Goal: Information Seeking & Learning: Understand process/instructions

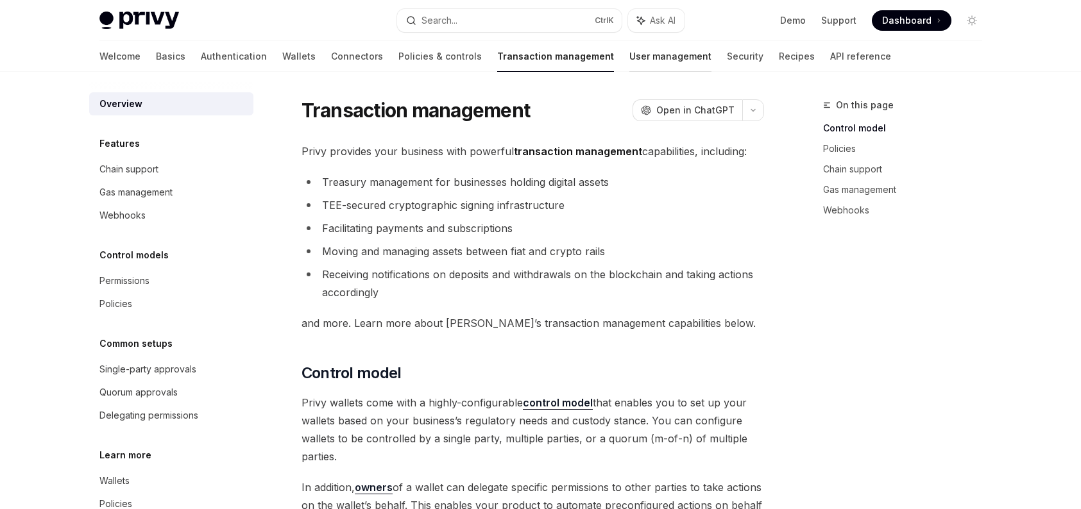
scroll to position [192, 0]
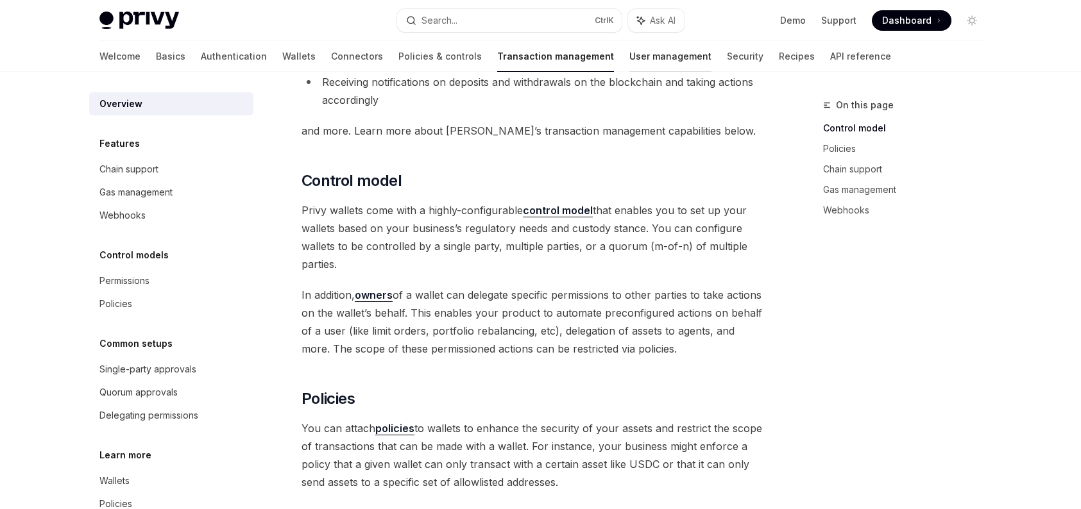
click at [629, 57] on link "User management" at bounding box center [670, 56] width 82 height 31
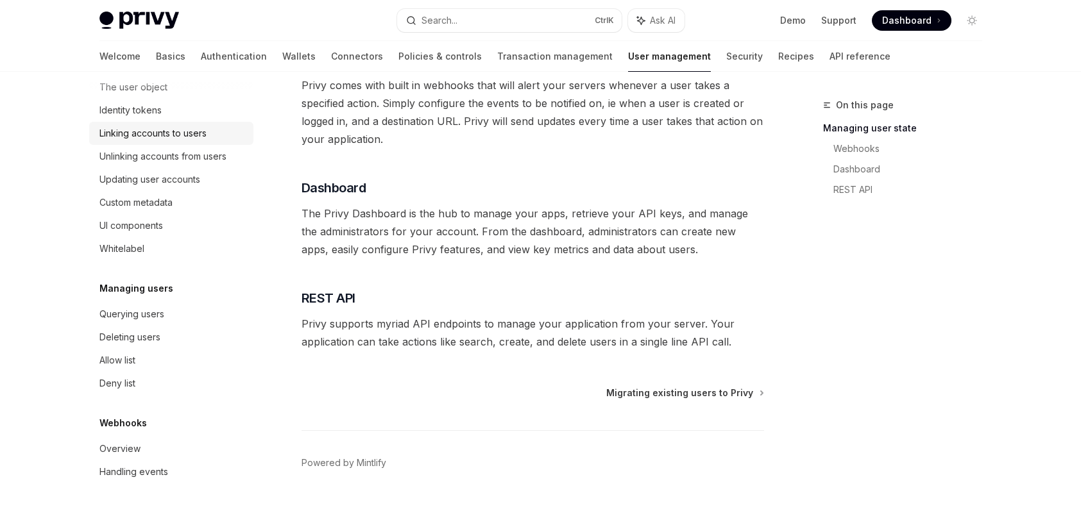
scroll to position [257, 0]
click at [778, 50] on link "Recipes" at bounding box center [796, 56] width 36 height 31
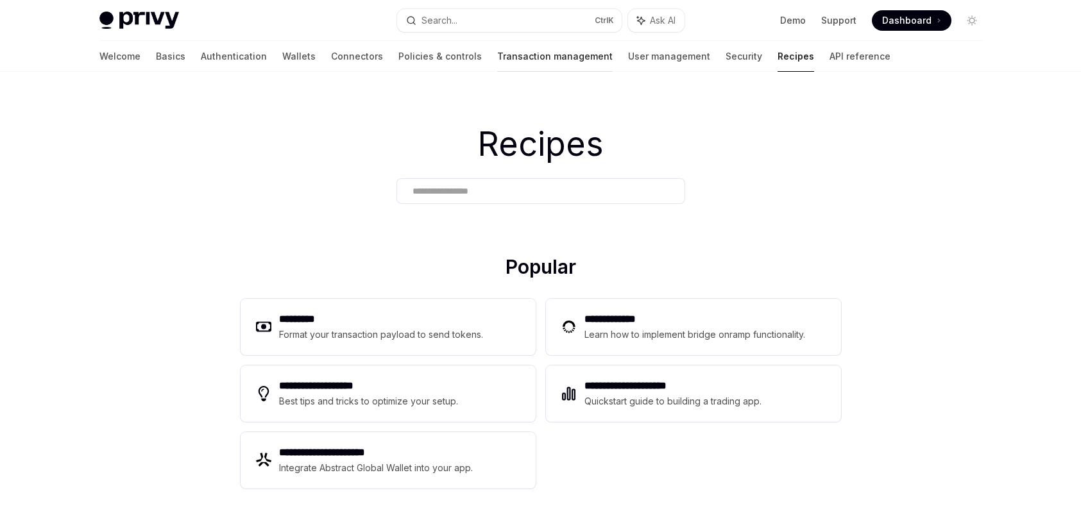
click at [502, 65] on link "Transaction management" at bounding box center [554, 56] width 115 height 31
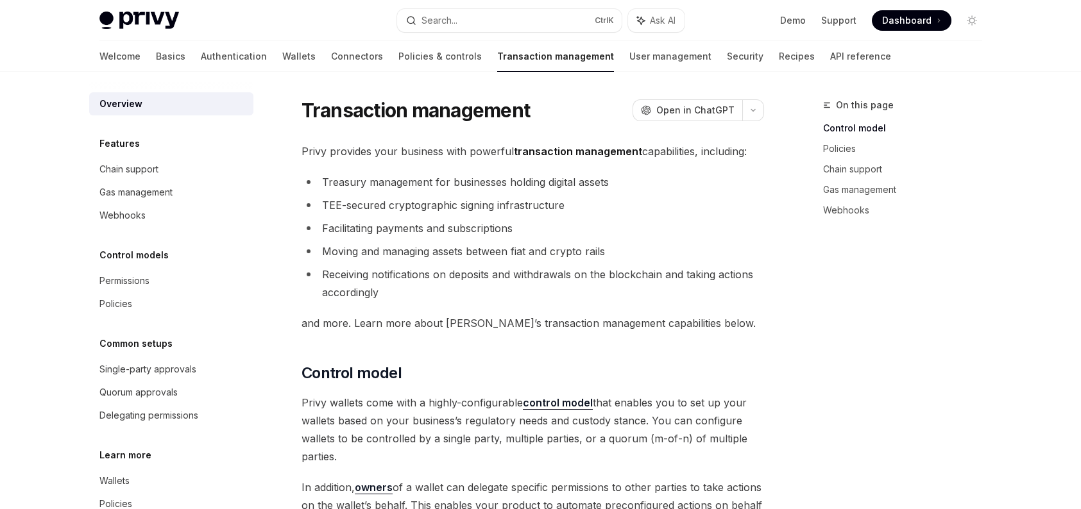
click at [398, 59] on link "Policies & controls" at bounding box center [439, 56] width 83 height 31
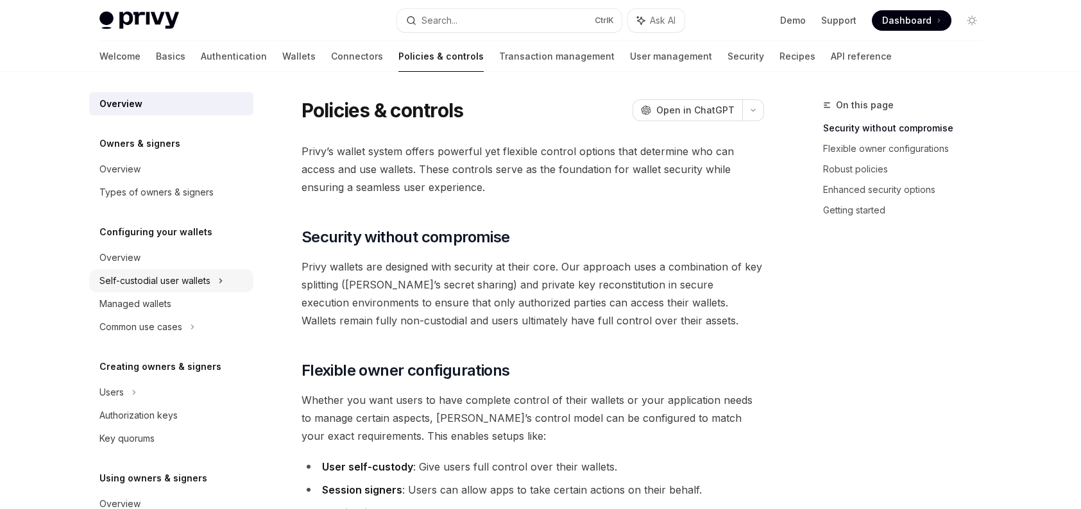
click at [221, 277] on icon at bounding box center [220, 280] width 5 height 15
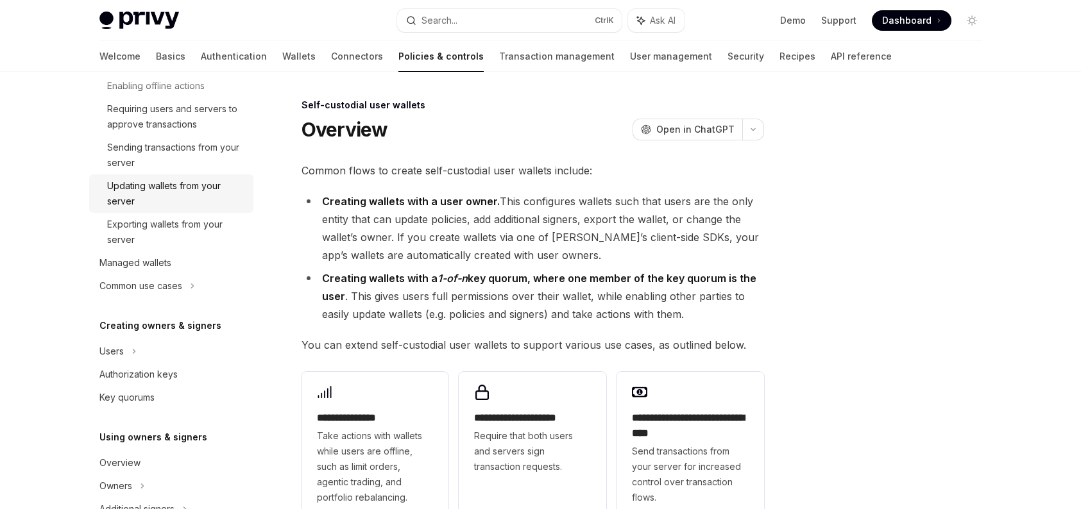
scroll to position [257, 0]
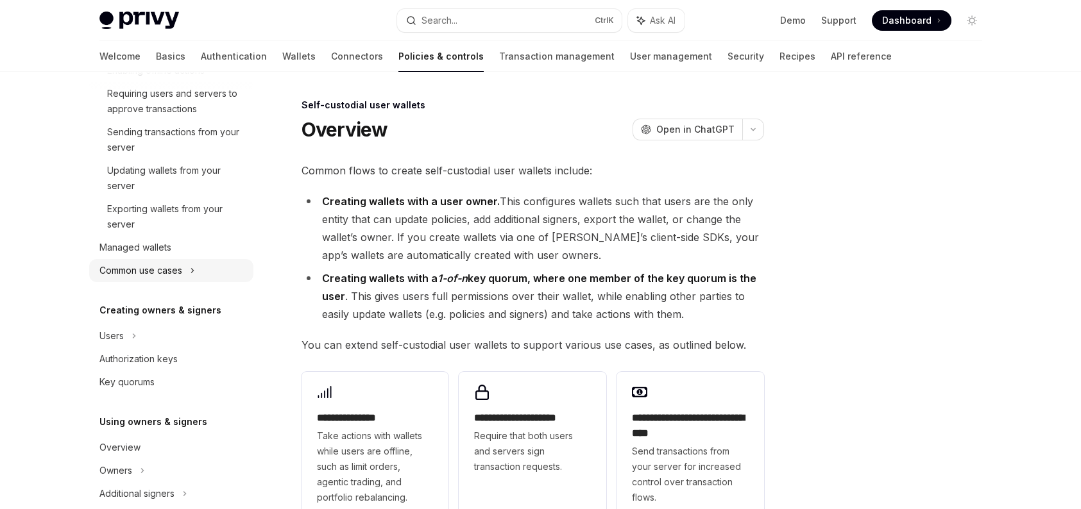
click at [185, 276] on div "Common use cases" at bounding box center [171, 270] width 164 height 23
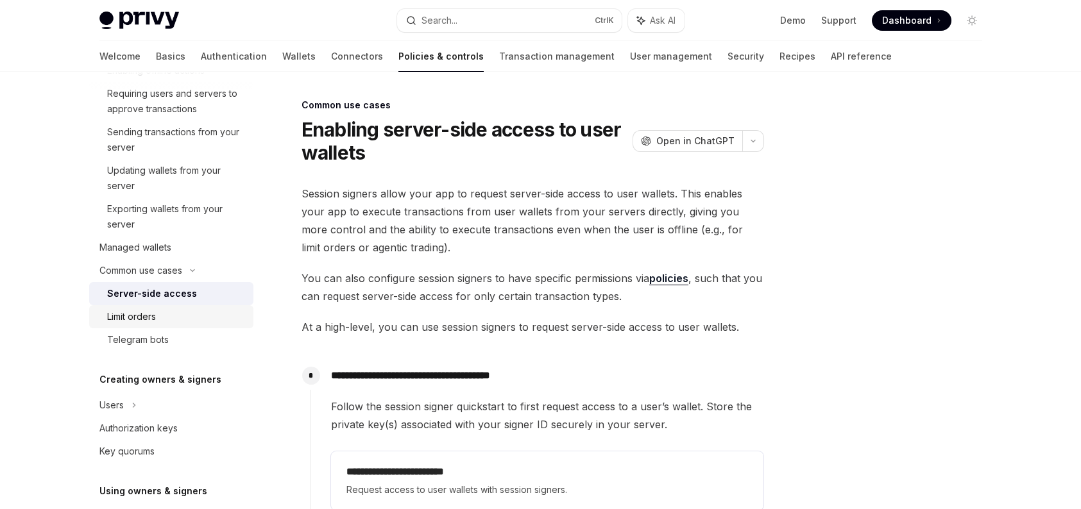
click at [171, 317] on div "Limit orders" at bounding box center [176, 316] width 139 height 15
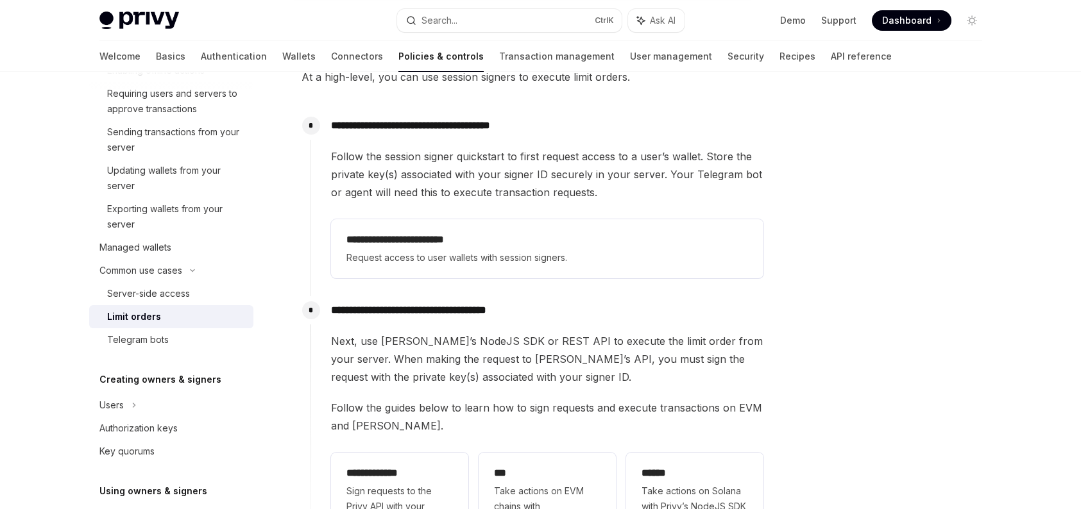
scroll to position [321, 0]
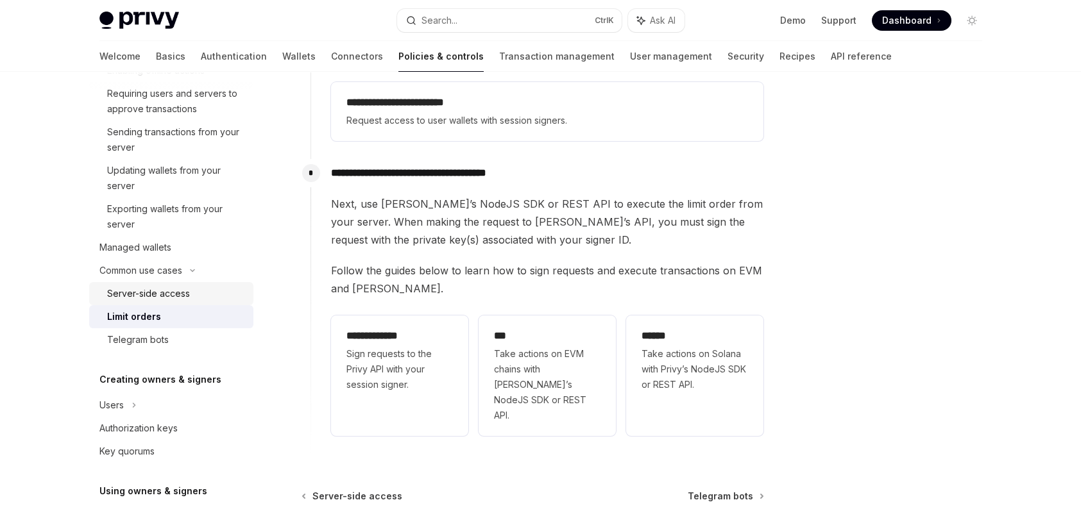
click at [189, 296] on div "Server-side access" at bounding box center [176, 293] width 139 height 15
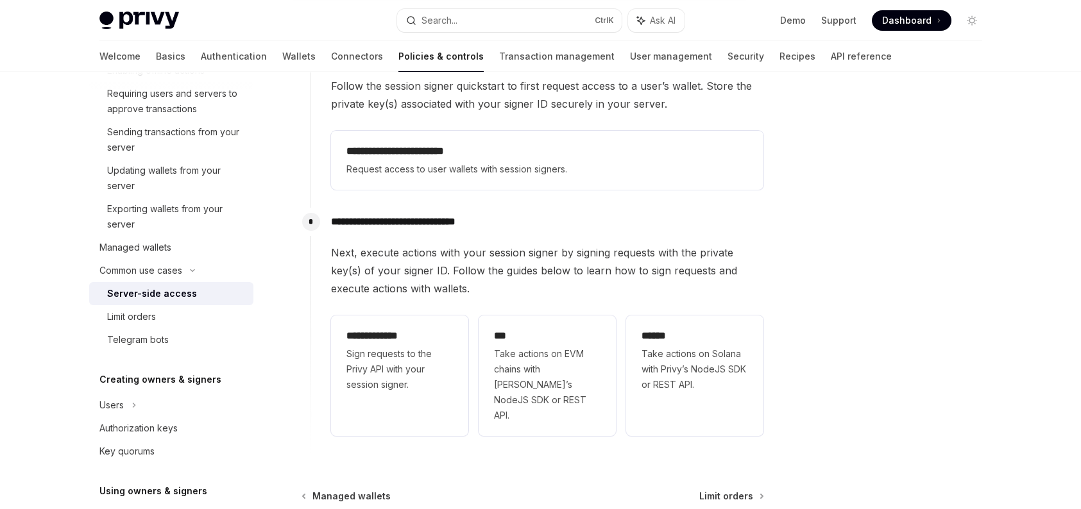
scroll to position [385, 0]
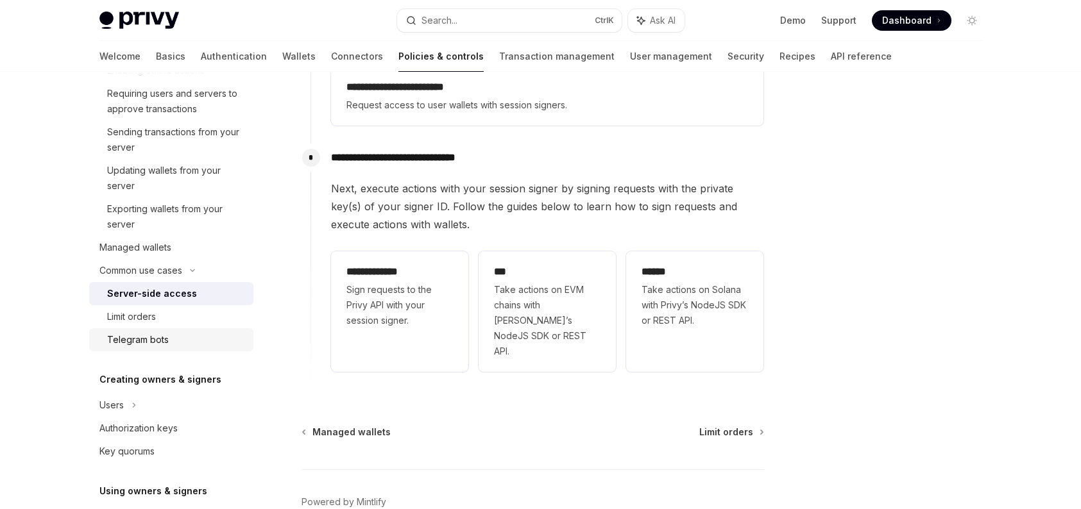
click at [137, 336] on div "Telegram bots" at bounding box center [138, 339] width 62 height 15
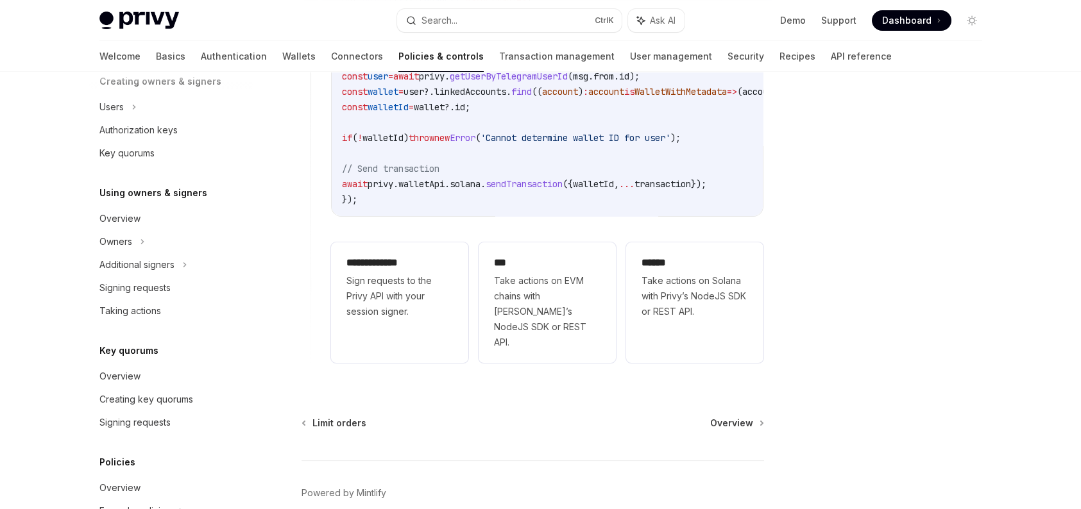
scroll to position [577, 0]
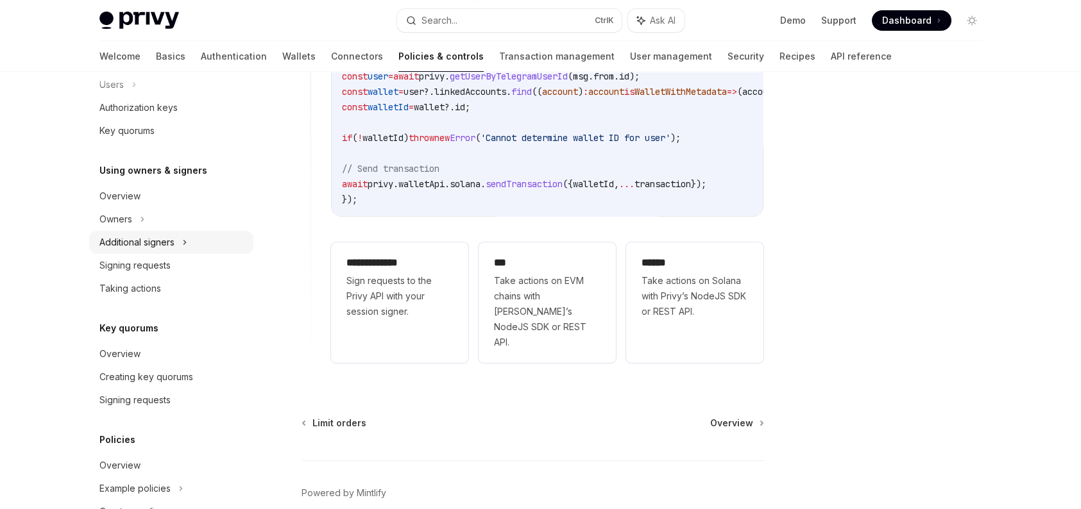
click at [180, 242] on div "Additional signers" at bounding box center [171, 242] width 164 height 23
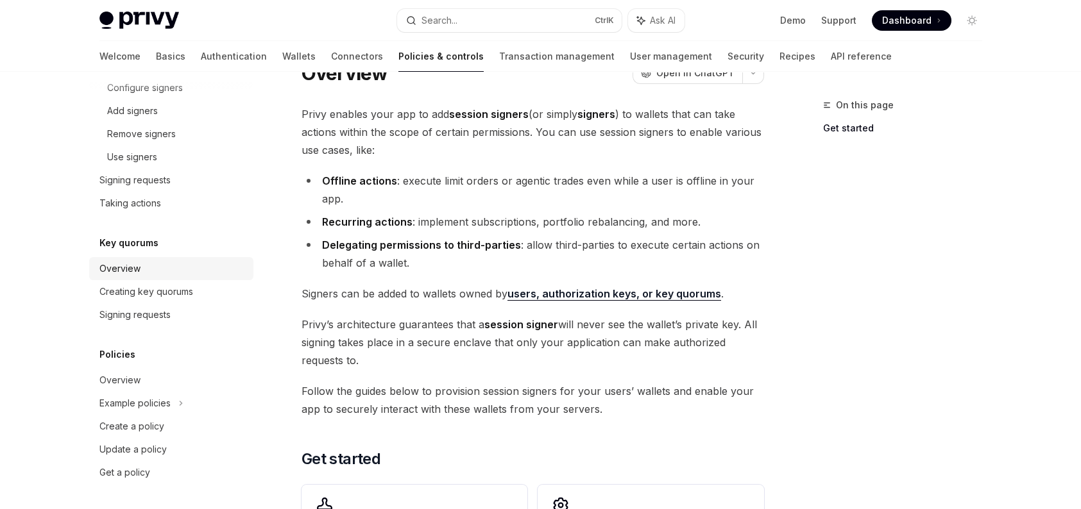
scroll to position [128, 0]
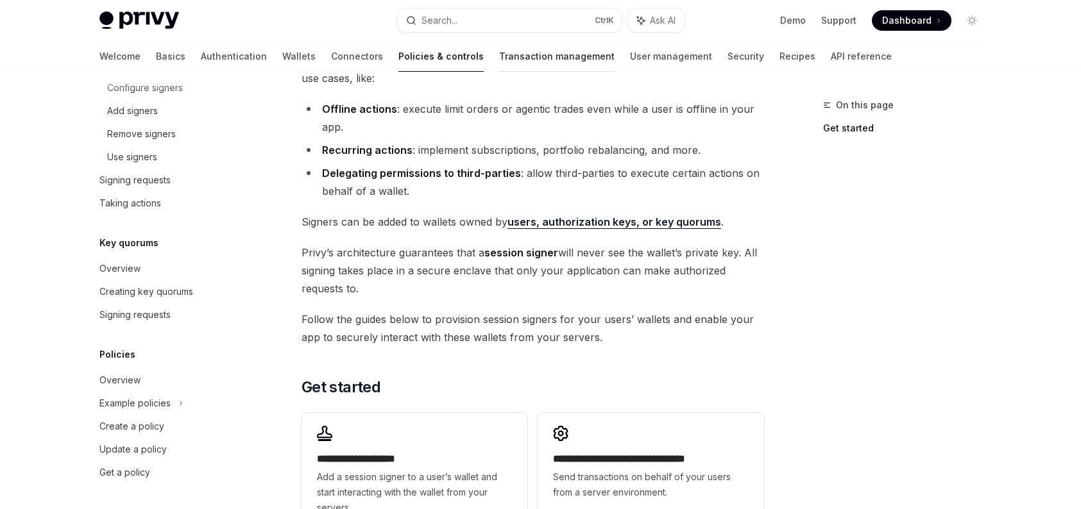
click at [499, 46] on link "Transaction management" at bounding box center [556, 56] width 115 height 31
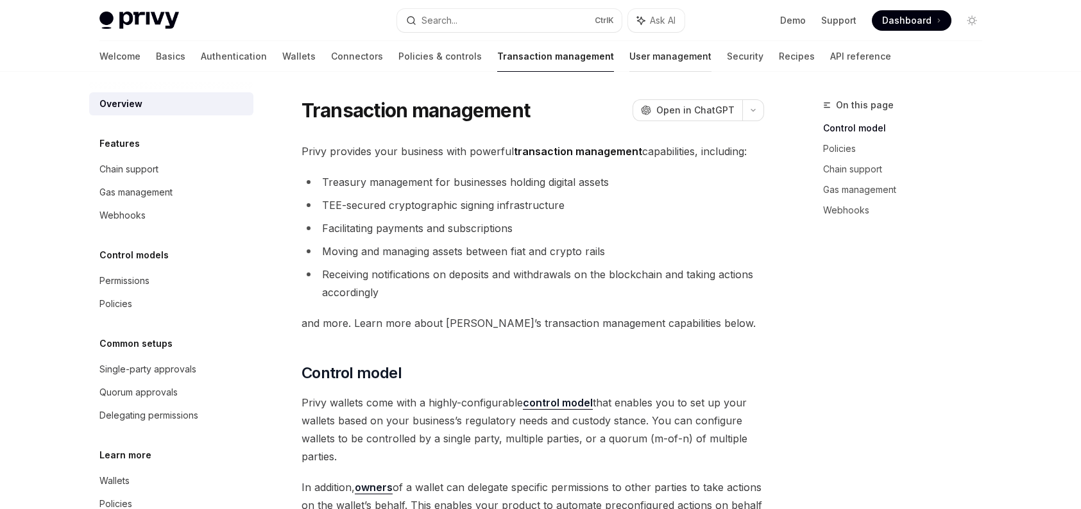
click at [629, 56] on link "User management" at bounding box center [670, 56] width 82 height 31
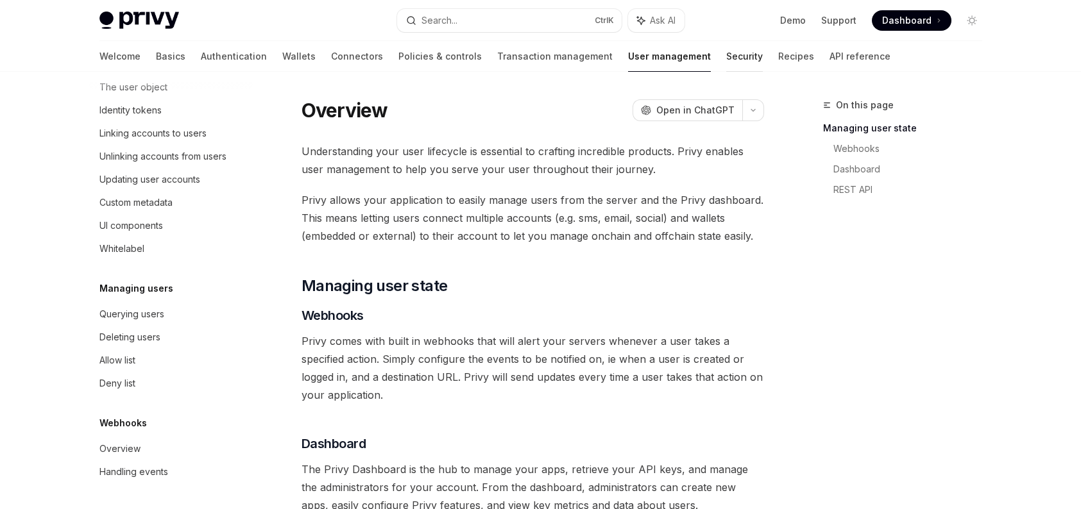
click at [726, 55] on link "Security" at bounding box center [744, 56] width 37 height 31
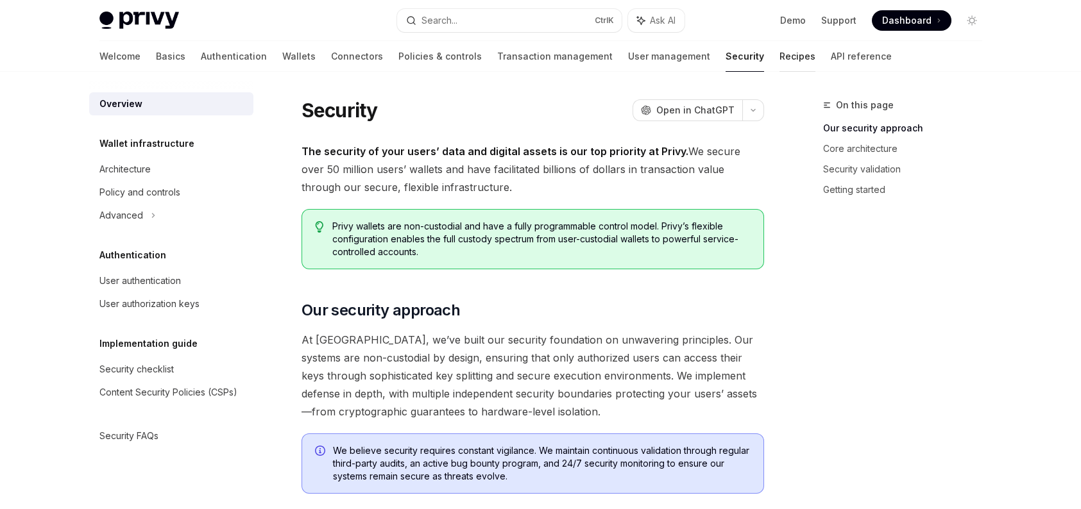
click at [779, 62] on link "Recipes" at bounding box center [797, 56] width 36 height 31
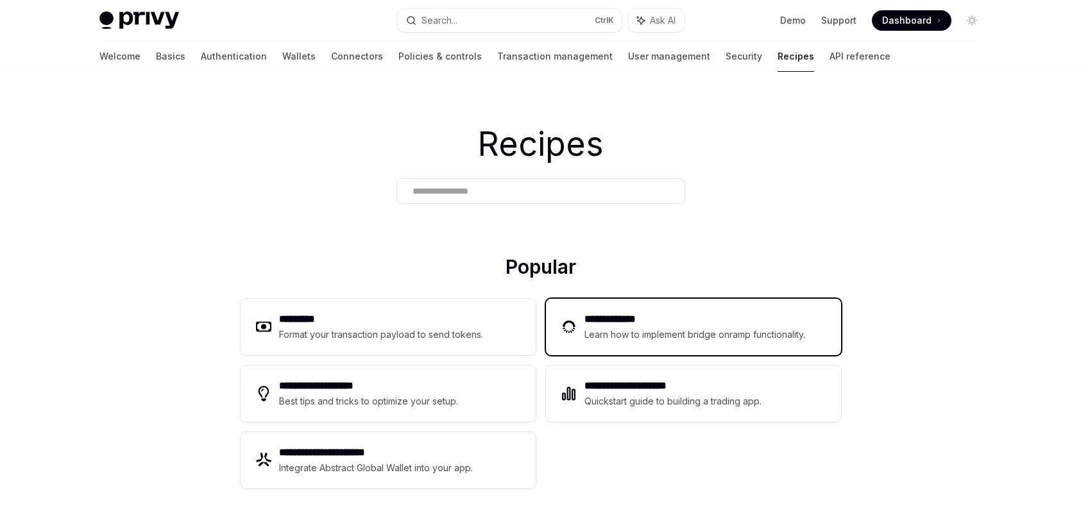
scroll to position [1090, 0]
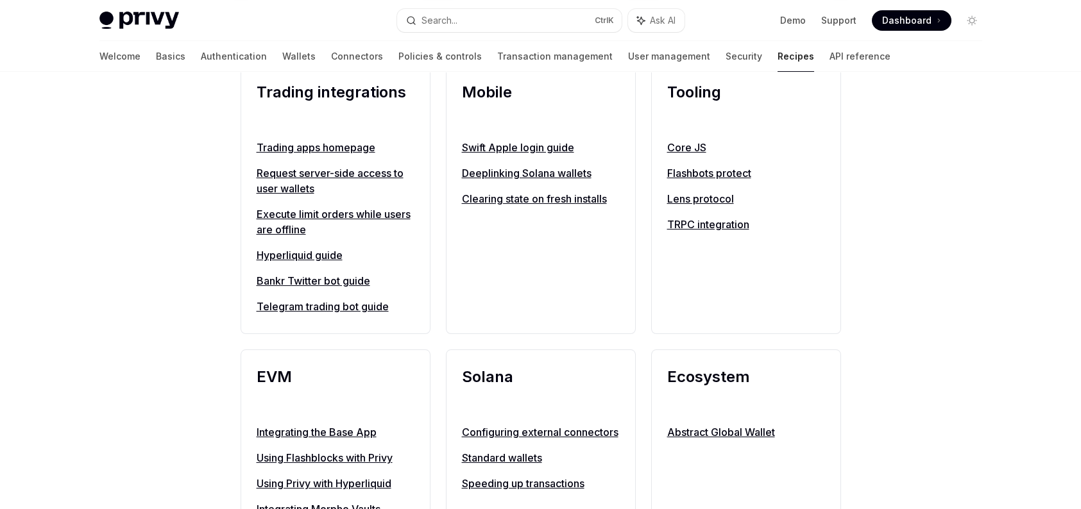
click at [331, 263] on div "Trading apps homepage Request server-side access to user wallets Execute limit …" at bounding box center [336, 227] width 158 height 174
click at [328, 255] on link "Hyperliquid guide" at bounding box center [336, 255] width 158 height 15
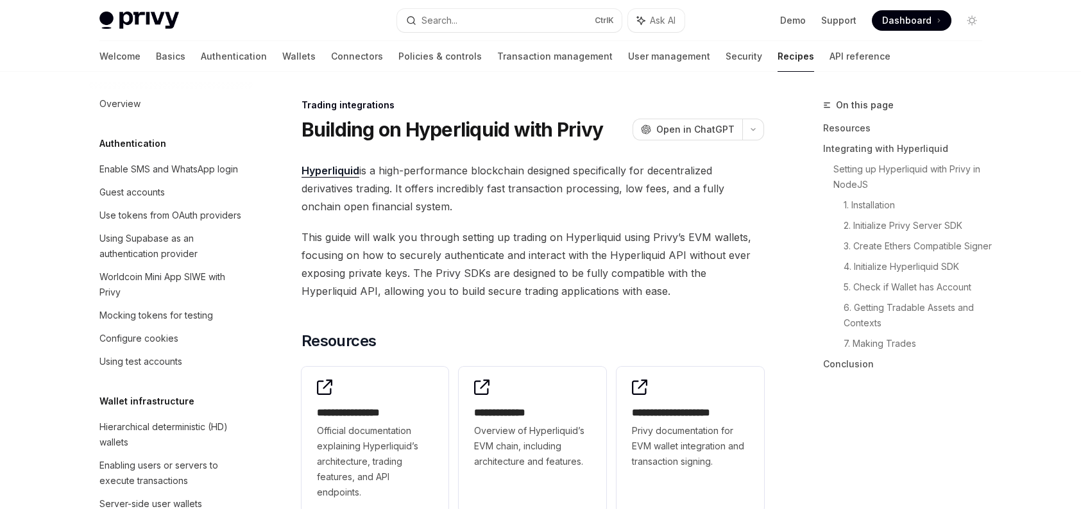
scroll to position [1272, 0]
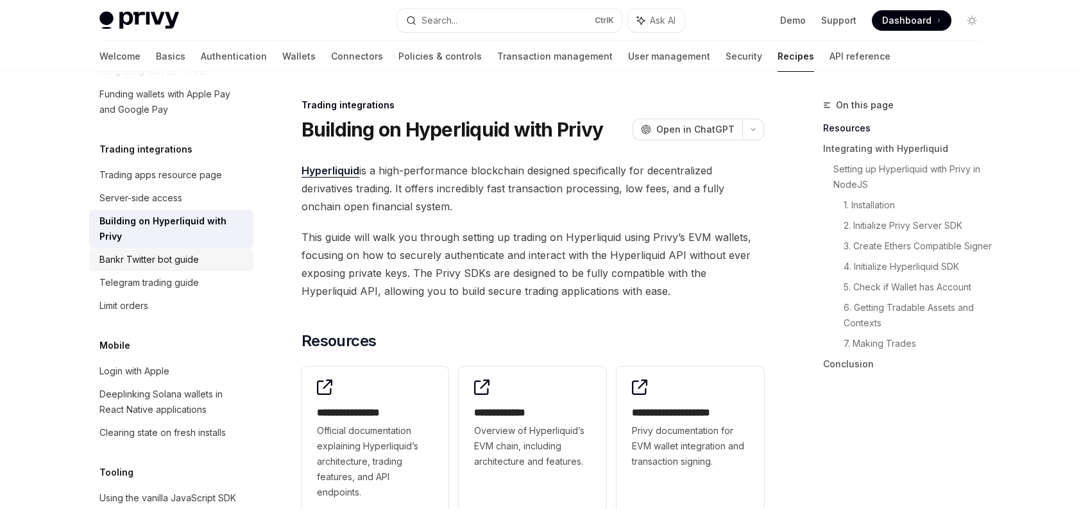
click at [188, 267] on div "Bankr Twitter bot guide" at bounding box center [148, 259] width 99 height 15
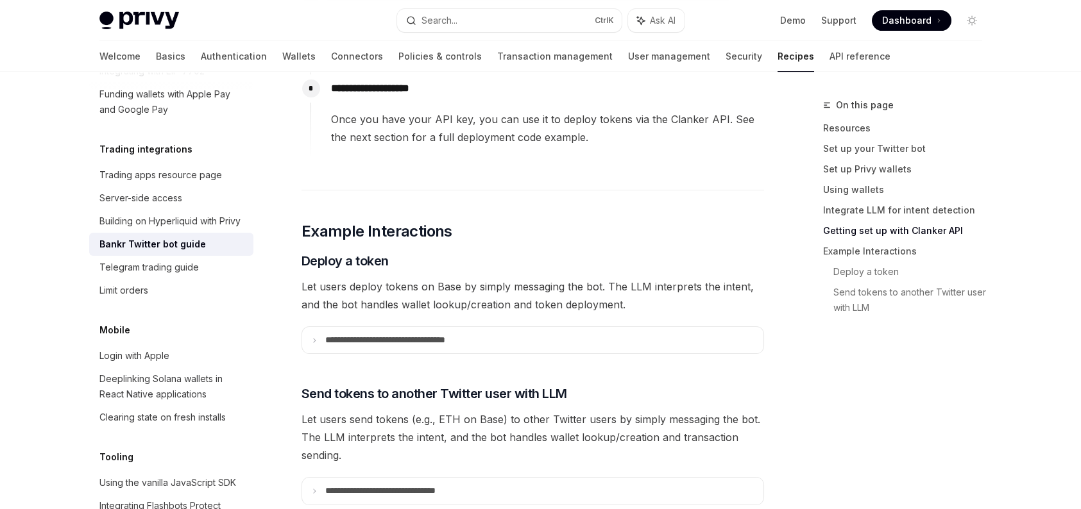
scroll to position [2501, 0]
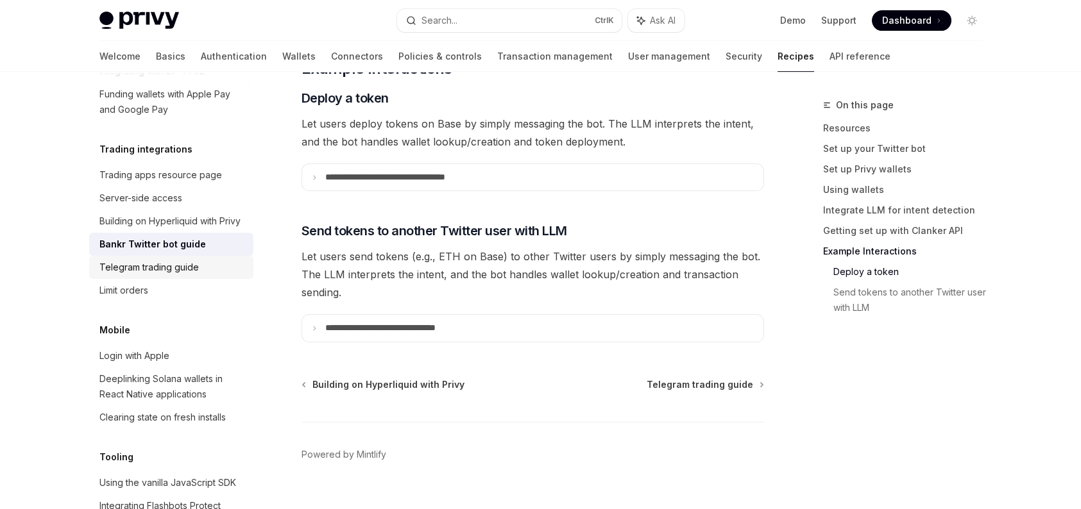
click at [174, 275] on div "Telegram trading guide" at bounding box center [148, 267] width 99 height 15
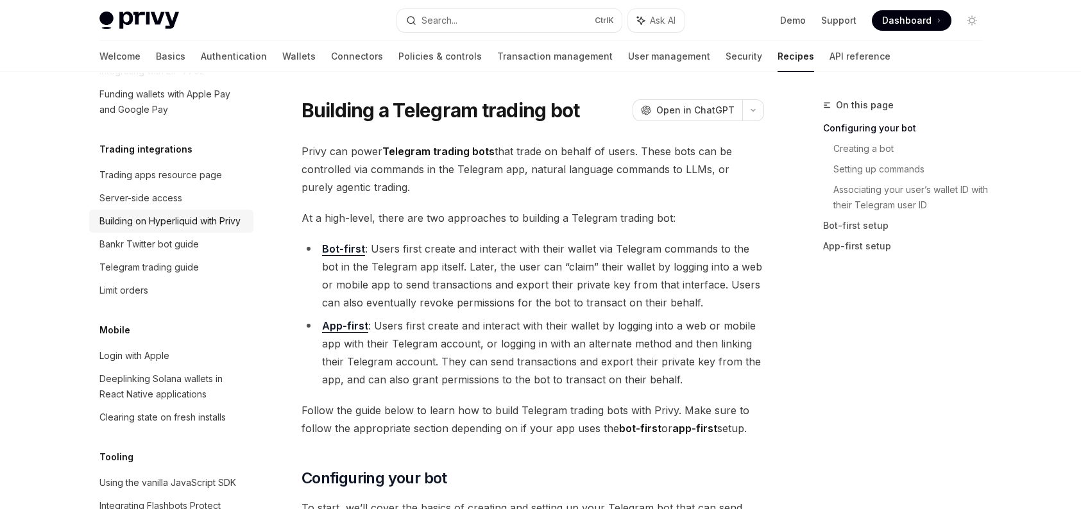
click at [182, 229] on div "Building on Hyperliquid with Privy" at bounding box center [169, 221] width 141 height 15
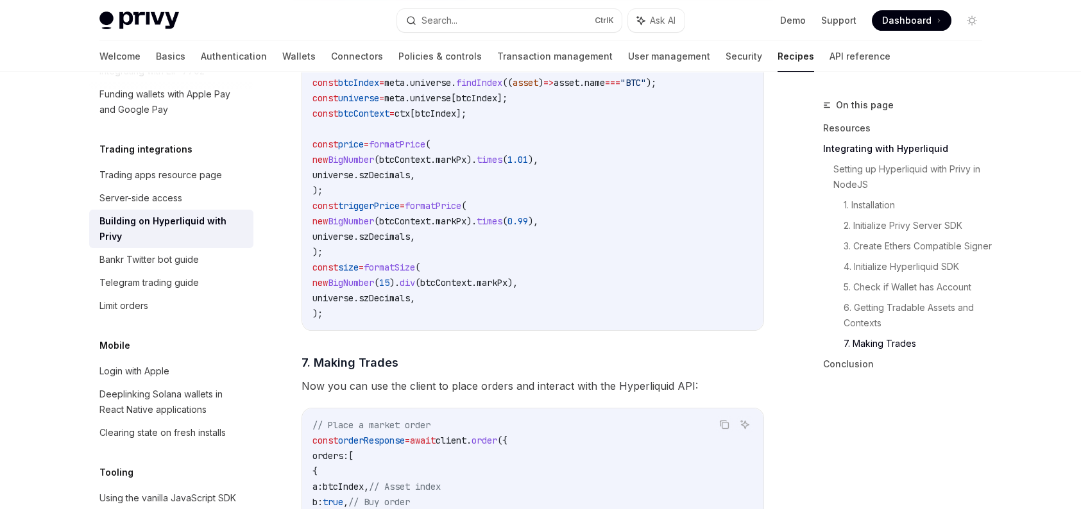
scroll to position [1769, 0]
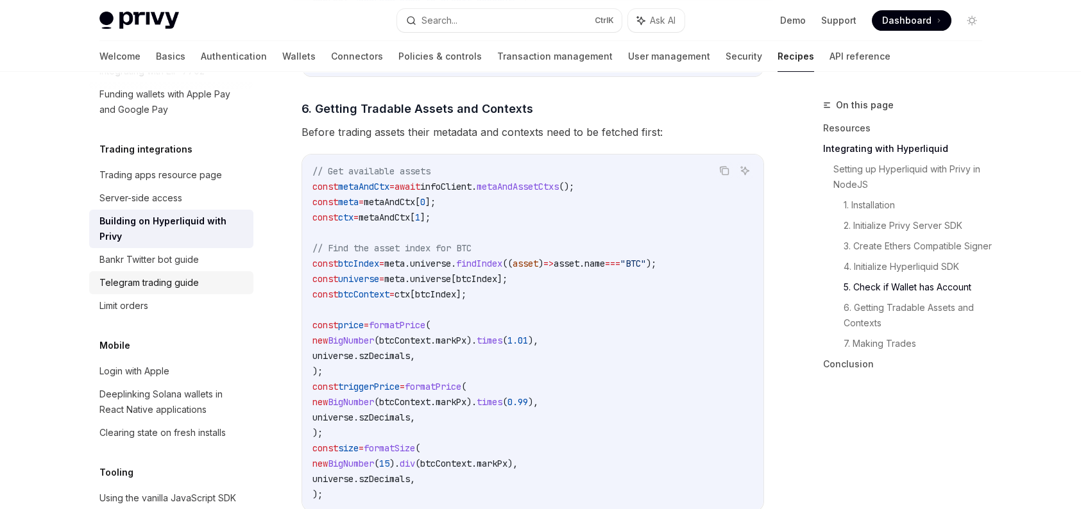
click at [157, 291] on div "Telegram trading guide" at bounding box center [148, 282] width 99 height 15
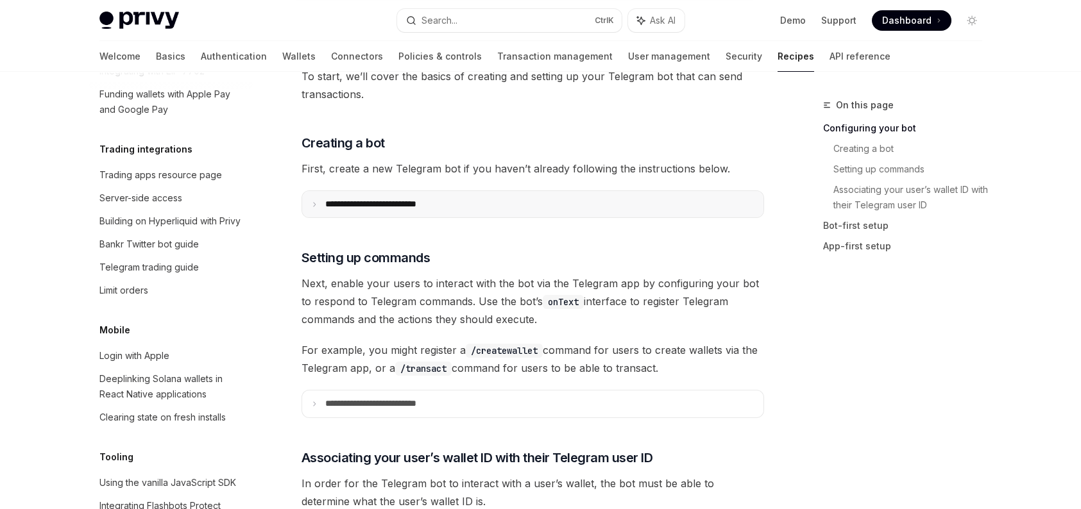
scroll to position [449, 0]
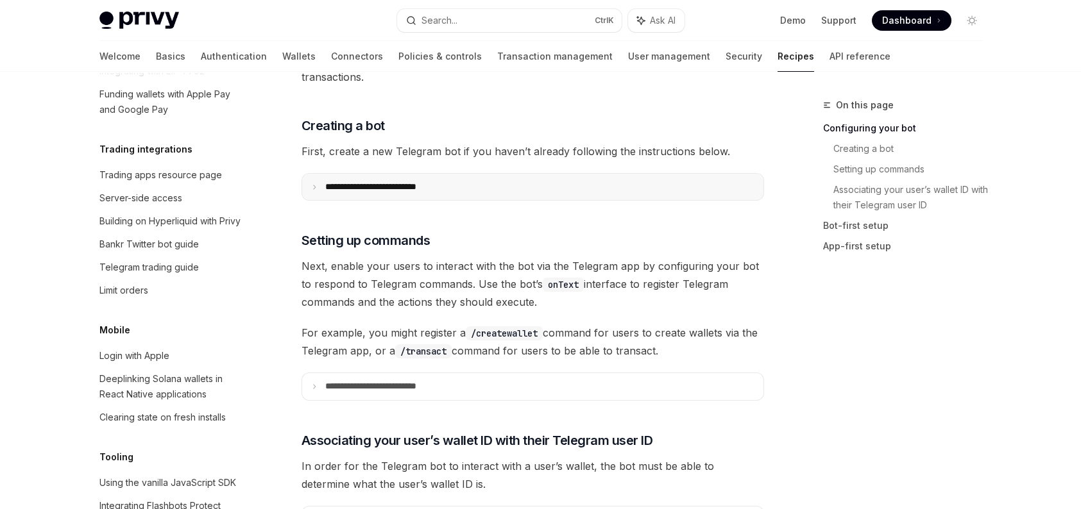
click at [437, 192] on summary "**********" at bounding box center [532, 187] width 461 height 26
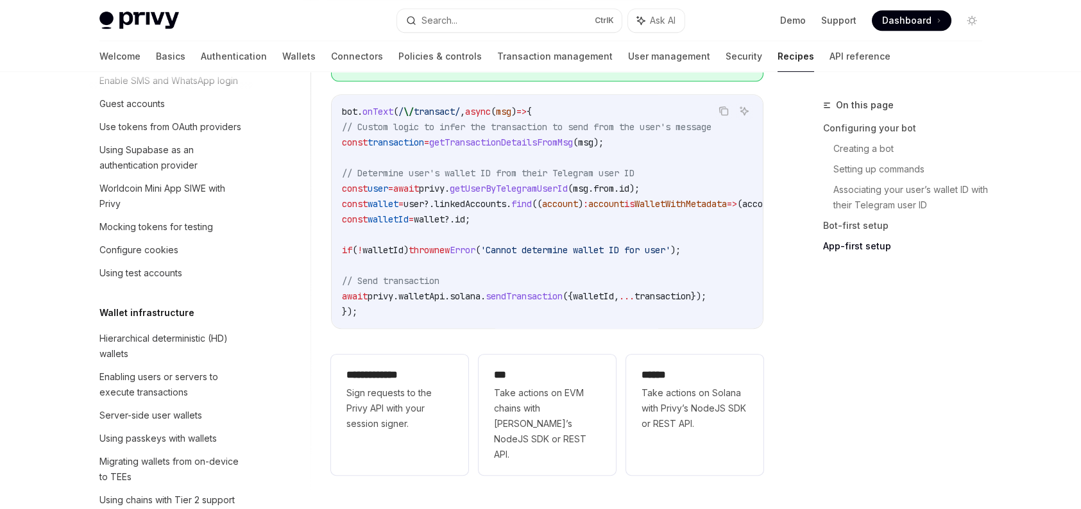
scroll to position [53, 0]
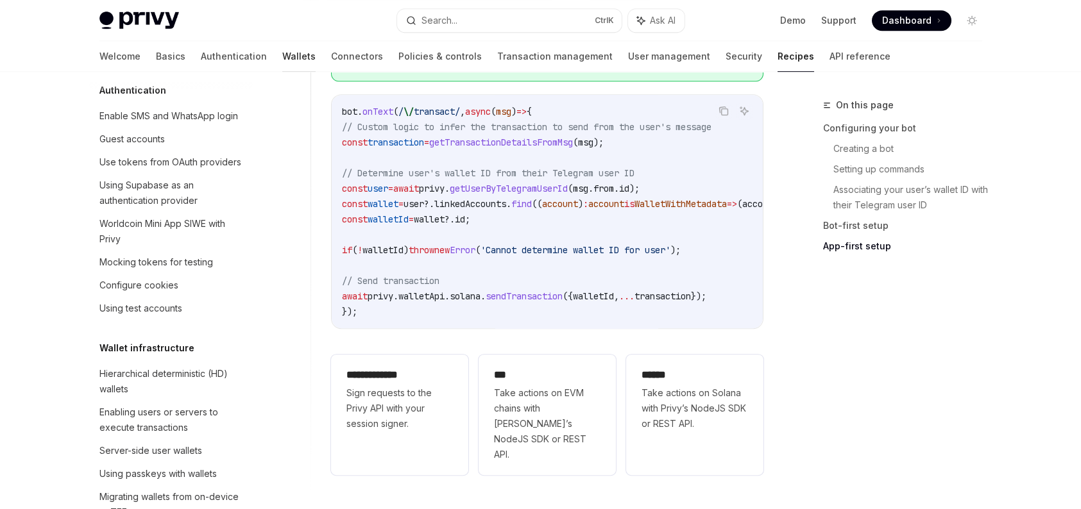
click at [282, 51] on link "Wallets" at bounding box center [298, 56] width 33 height 31
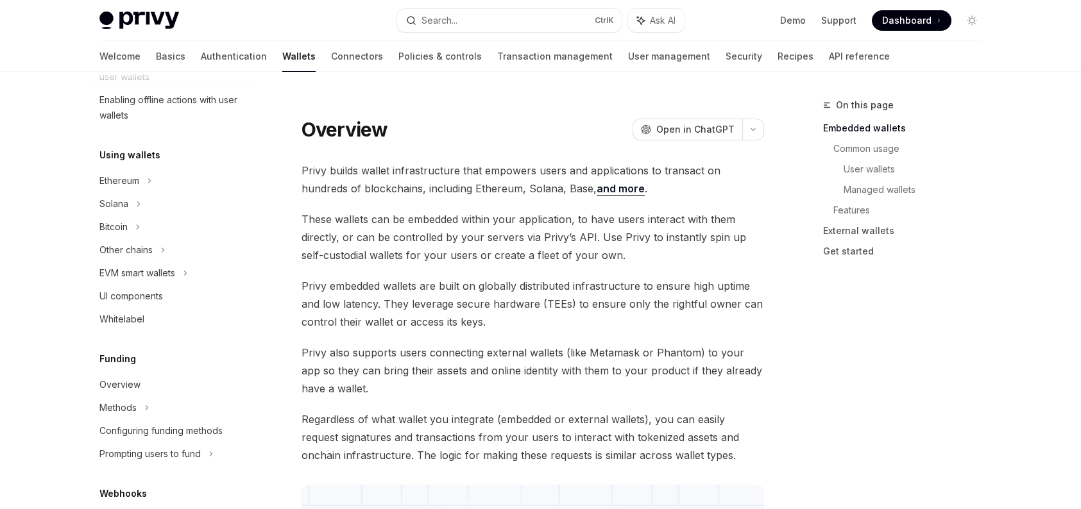
scroll to position [321, 0]
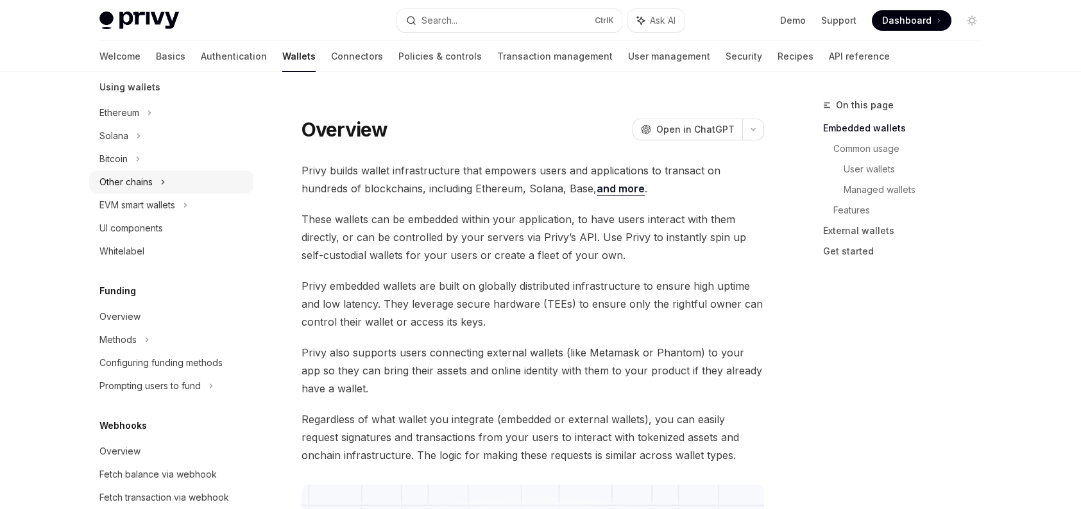
click at [173, 187] on div "Other chains" at bounding box center [171, 182] width 164 height 23
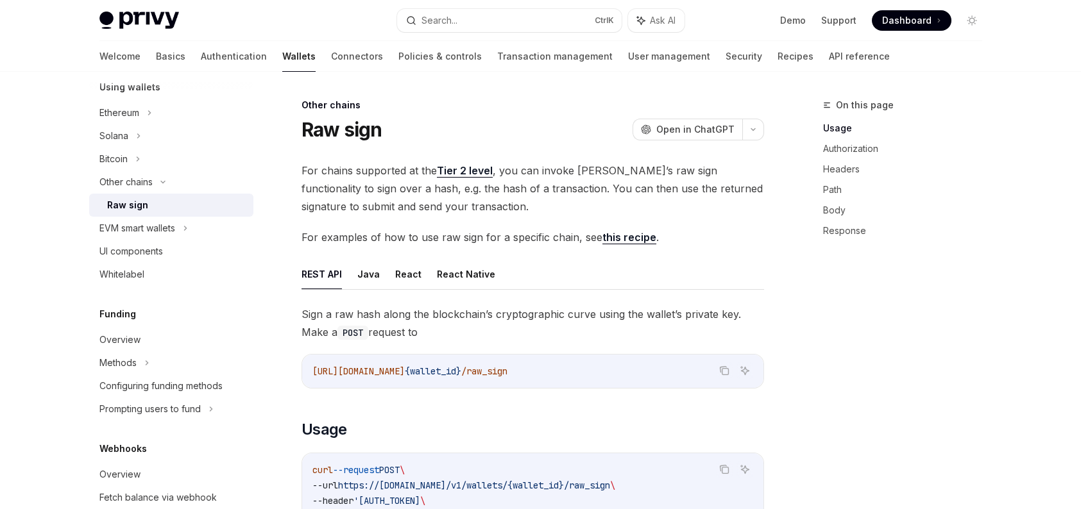
click at [171, 212] on div "Raw sign" at bounding box center [176, 205] width 139 height 15
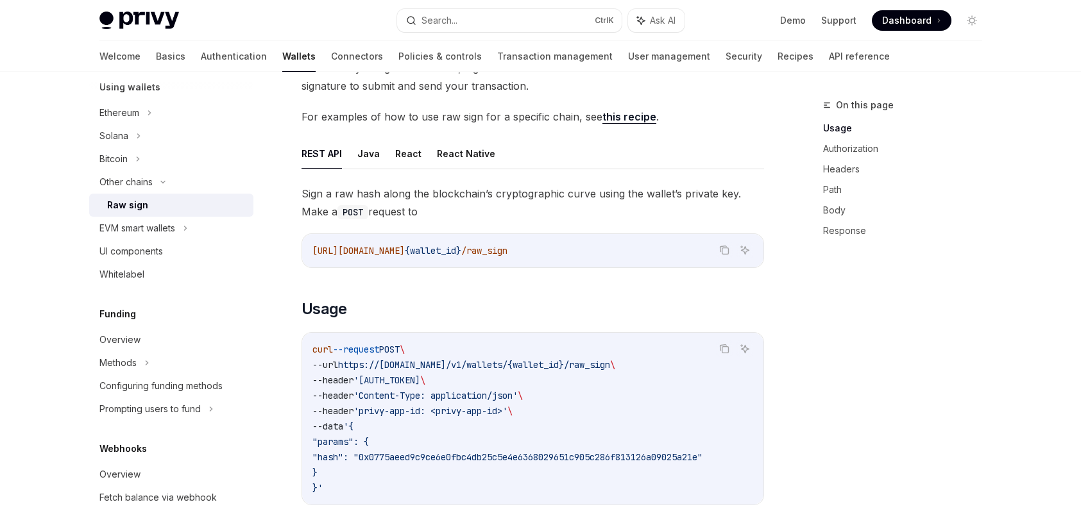
scroll to position [128, 0]
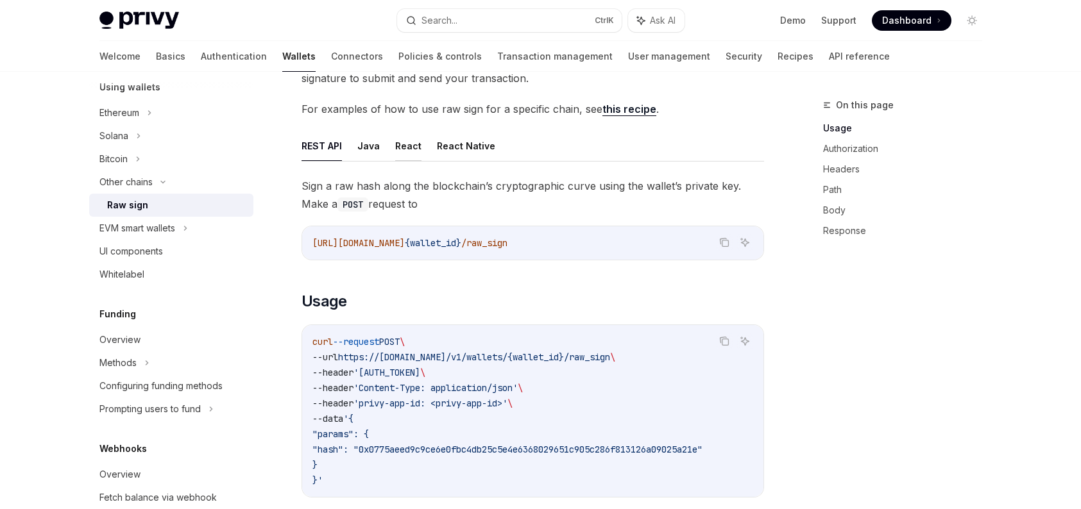
click at [400, 156] on button "React" at bounding box center [408, 146] width 26 height 30
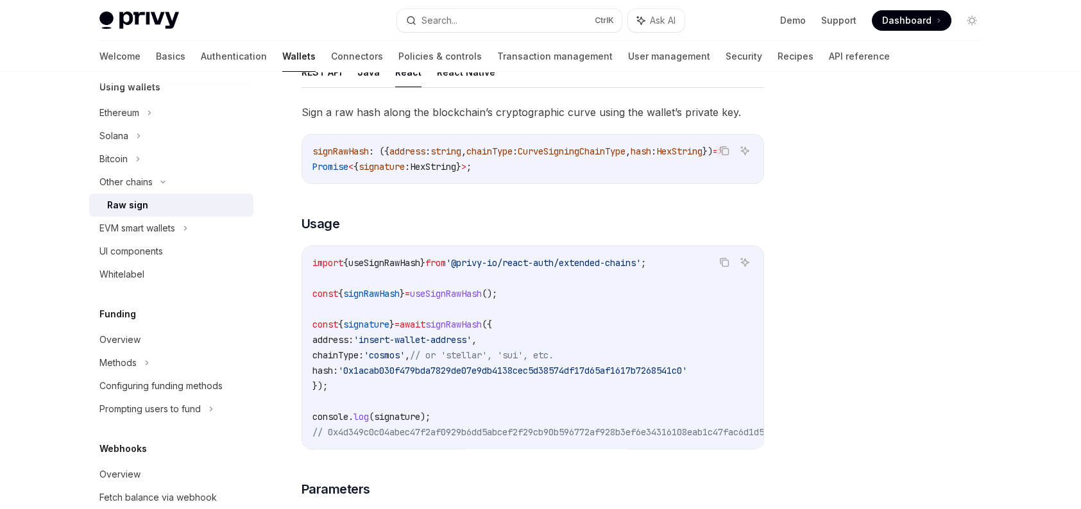
scroll to position [257, 0]
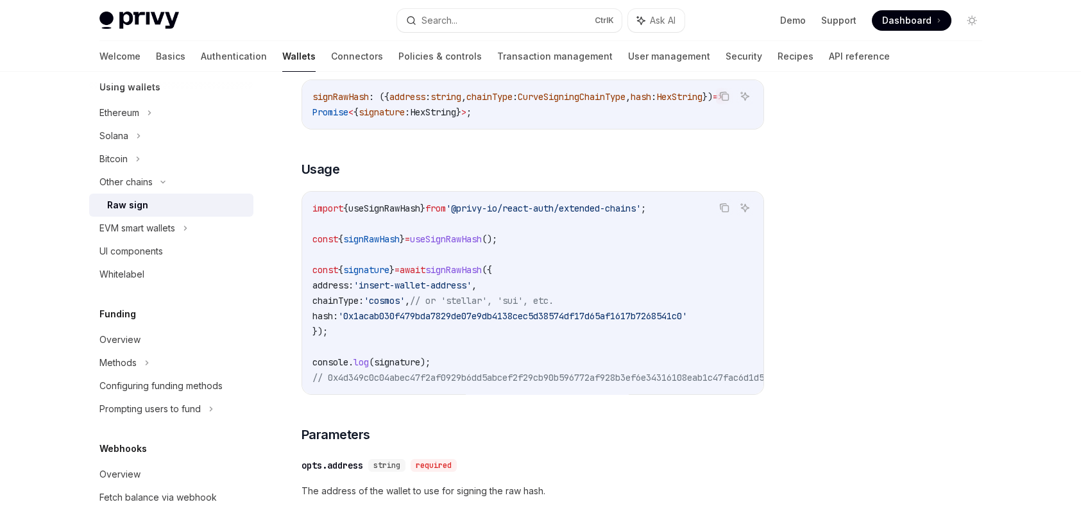
click at [480, 210] on span "'@privy-io/react-auth/extended-chains'" at bounding box center [543, 209] width 195 height 12
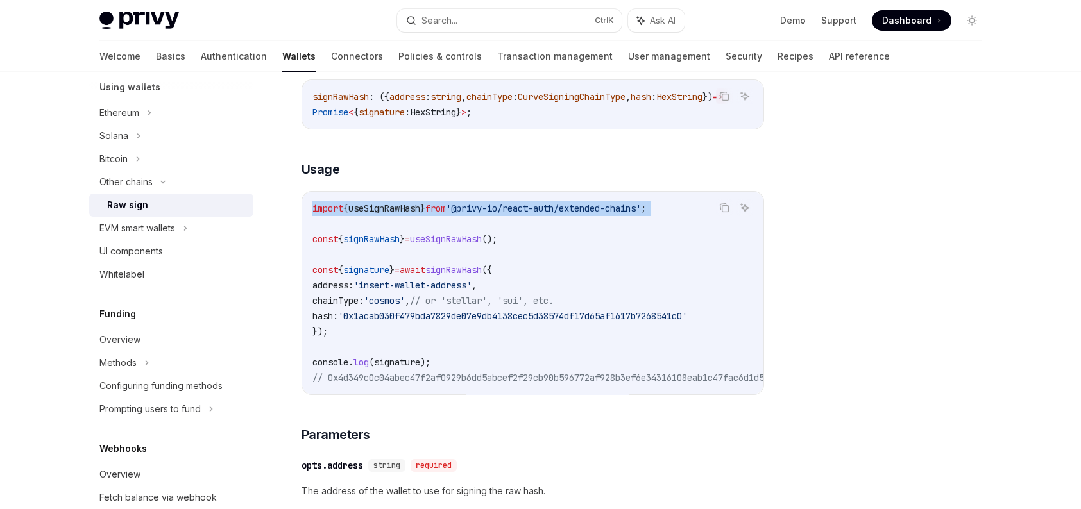
click at [480, 210] on span "'@privy-io/react-auth/extended-chains'" at bounding box center [543, 209] width 195 height 12
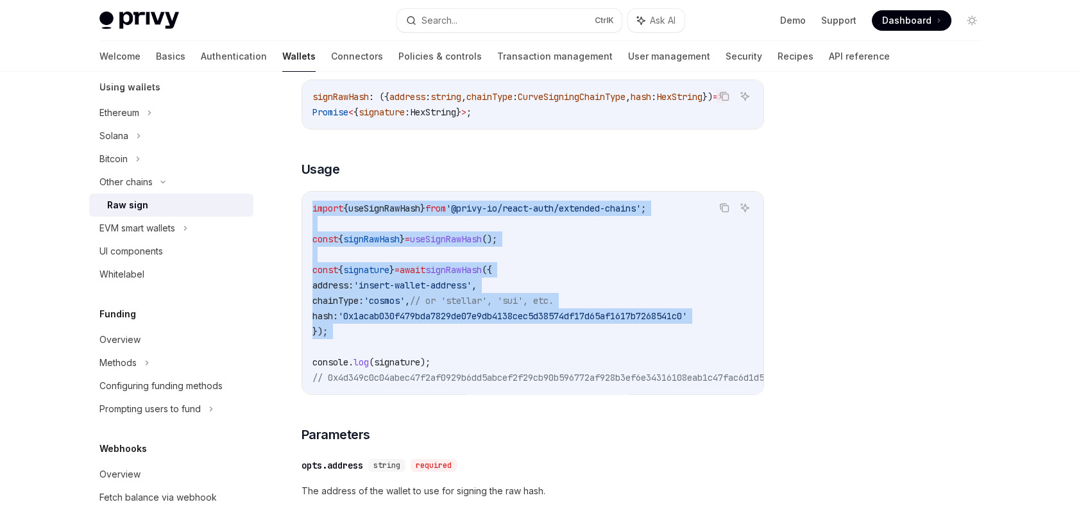
click at [367, 333] on code "import { useSignRawHash } from '@privy-io/react-auth/extended-chains' ; const {…" at bounding box center [668, 293] width 713 height 185
copy code "import { useSignRawHash } from '@privy-io/react-auth/extended-chains' ; const {…"
click at [509, 211] on span "'@privy-io/react-auth/extended-chains'" at bounding box center [543, 209] width 195 height 12
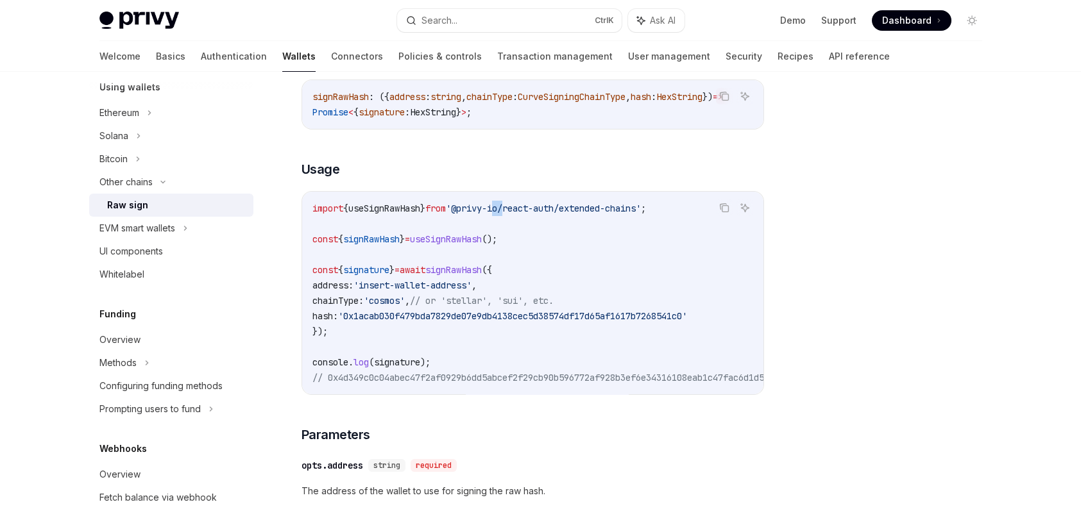
click at [509, 211] on span "'@privy-io/react-auth/extended-chains'" at bounding box center [543, 209] width 195 height 12
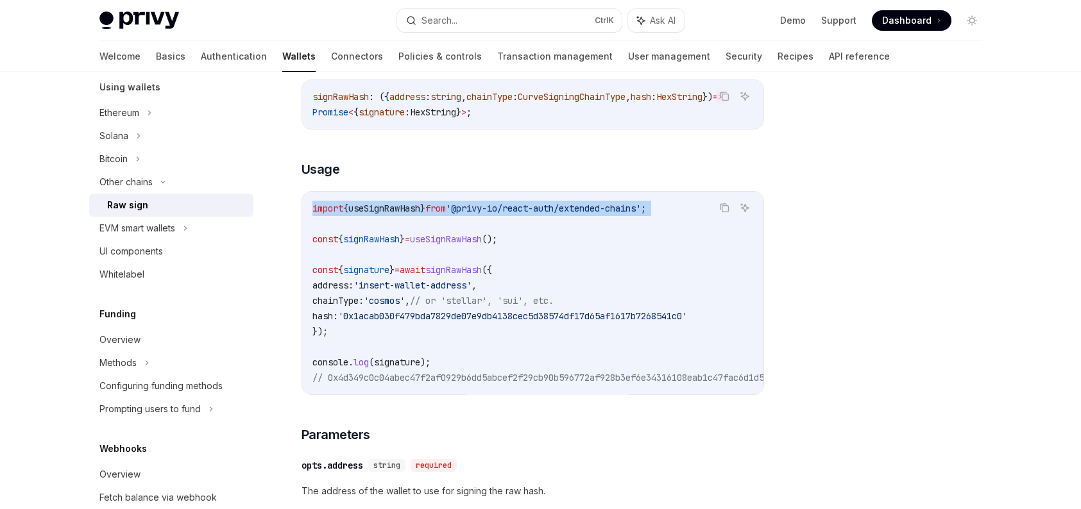
click at [509, 211] on span "'@privy-io/react-auth/extended-chains'" at bounding box center [543, 209] width 195 height 12
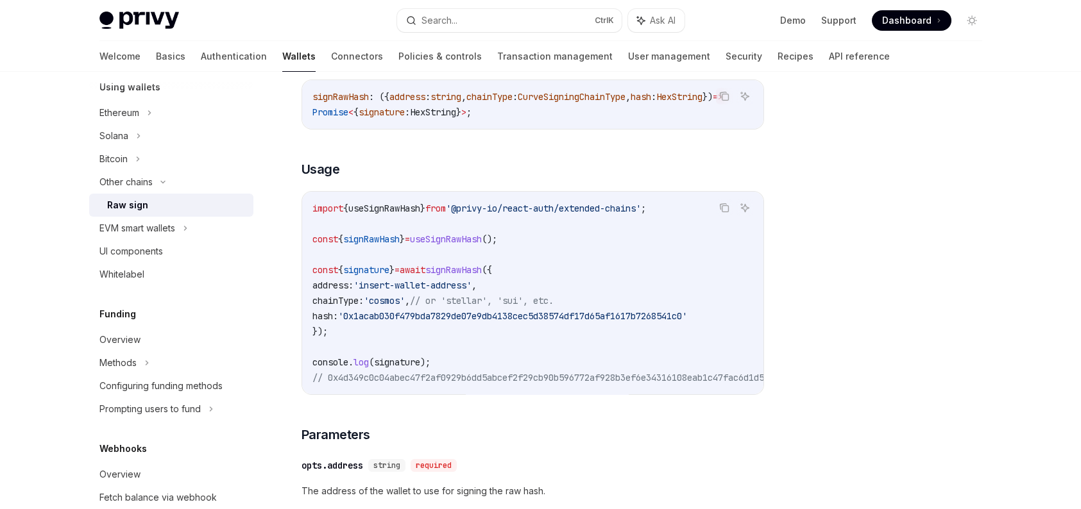
click at [410, 243] on span "=" at bounding box center [407, 239] width 5 height 12
copy code "const { signRawHash } = useSignRawHash ();"
click at [354, 313] on code "import { useSignRawHash } from '@privy-io/react-auth/extended-chains' ; const {…" at bounding box center [668, 293] width 713 height 185
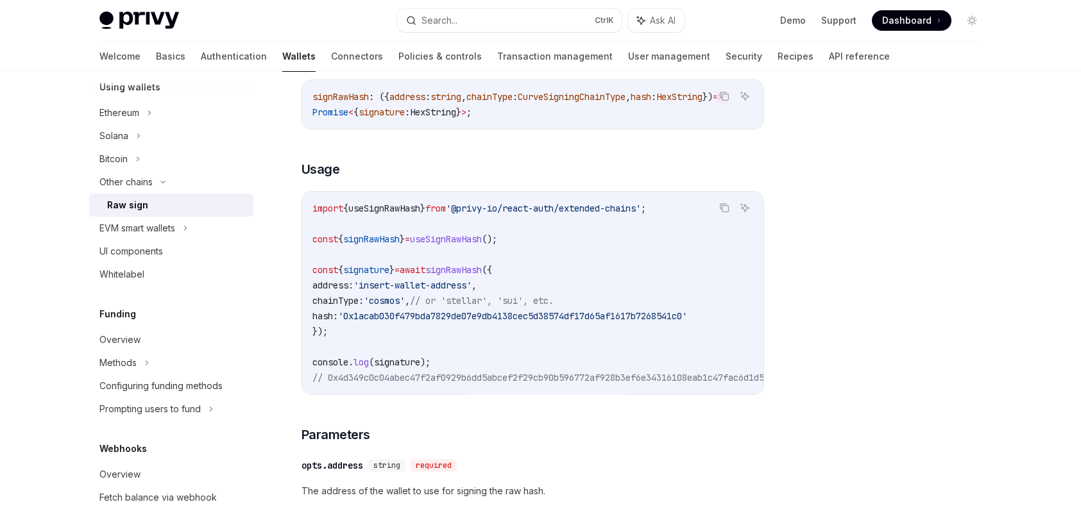
click at [354, 307] on span "chainType:" at bounding box center [337, 301] width 51 height 12
copy span "chainType"
click at [344, 291] on span "address:" at bounding box center [332, 286] width 41 height 12
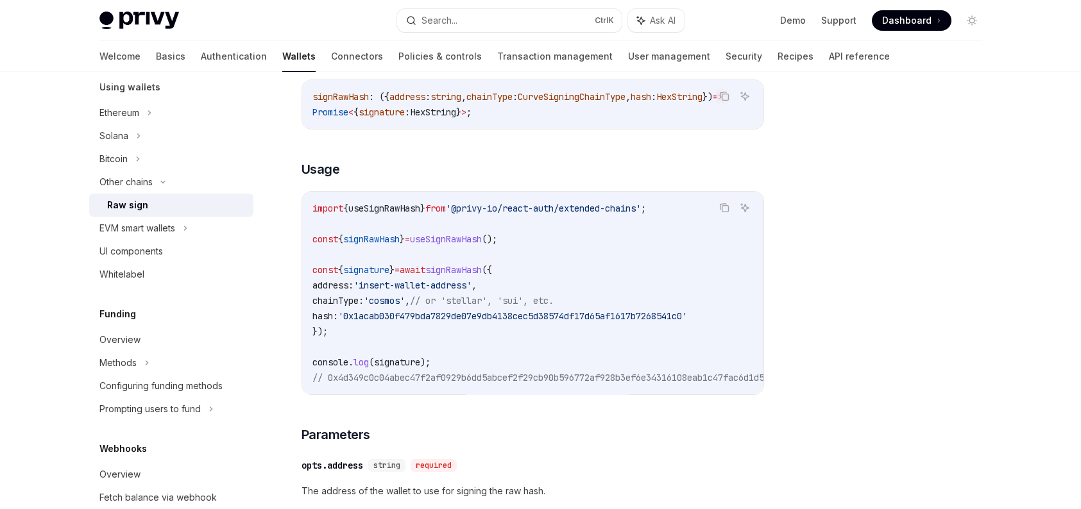
copy span "address"
click at [378, 269] on span "signature" at bounding box center [366, 270] width 46 height 12
copy span "signature"
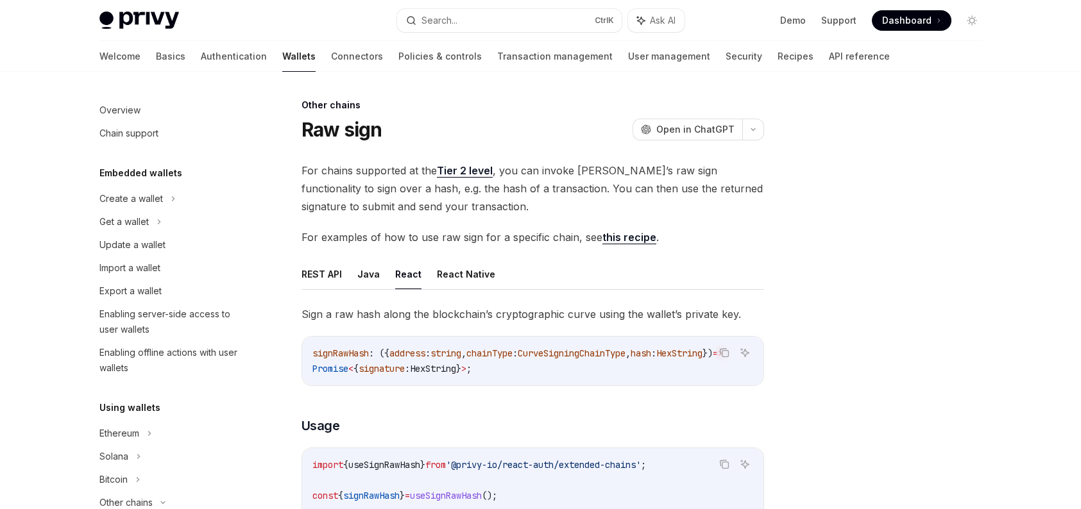
scroll to position [64, 0]
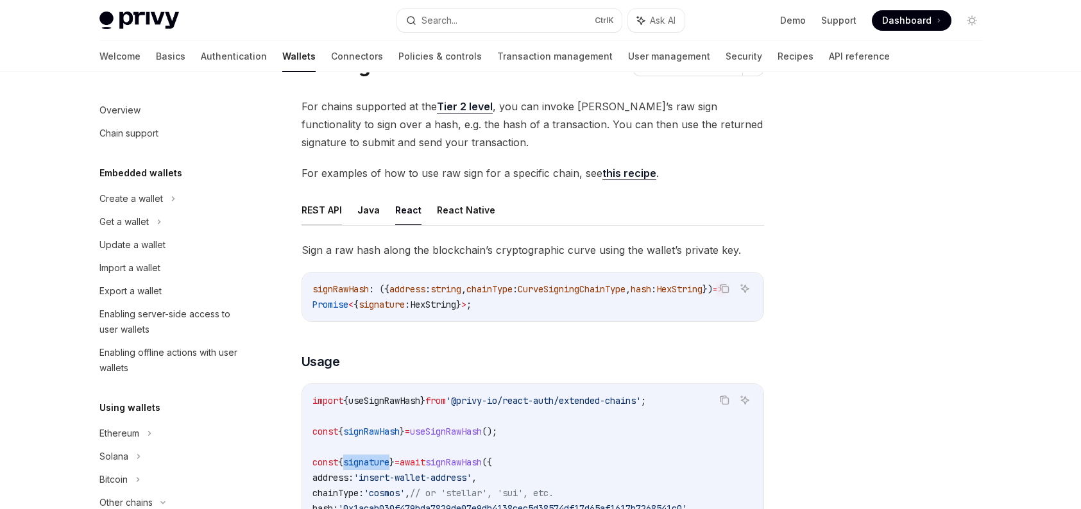
click at [321, 218] on button "REST API" at bounding box center [321, 210] width 40 height 30
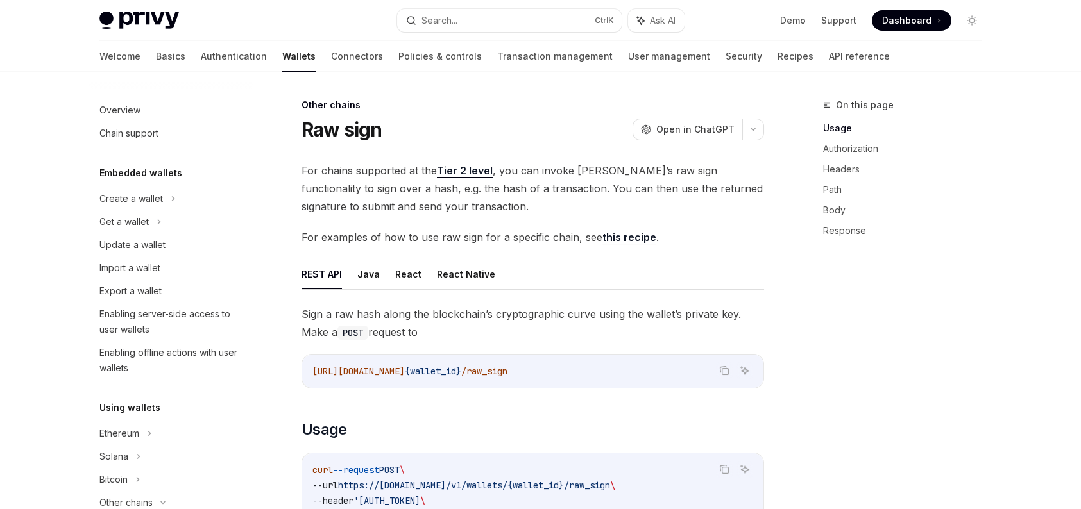
click at [620, 237] on link "this recipe" at bounding box center [629, 237] width 54 height 13
type textarea "*"
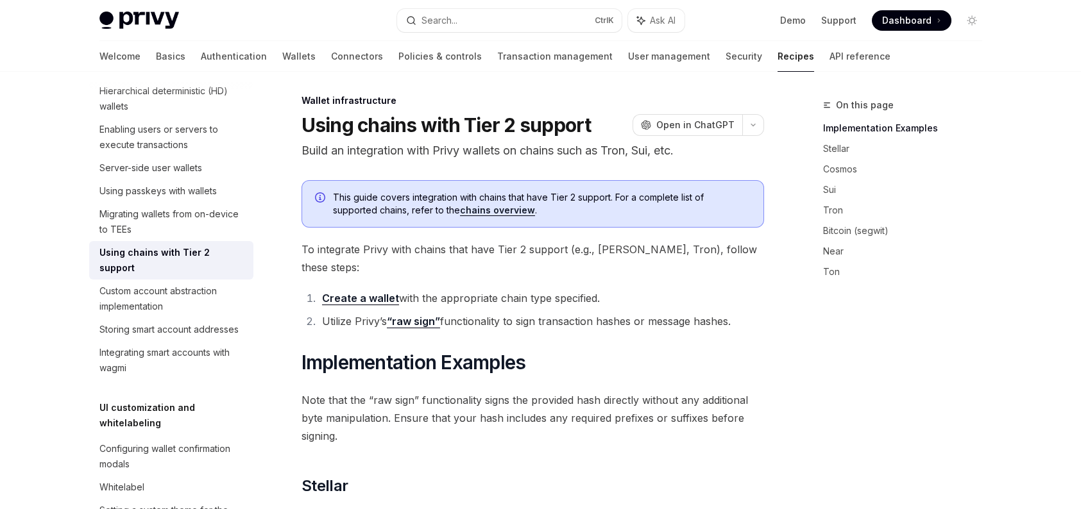
scroll to position [257, 0]
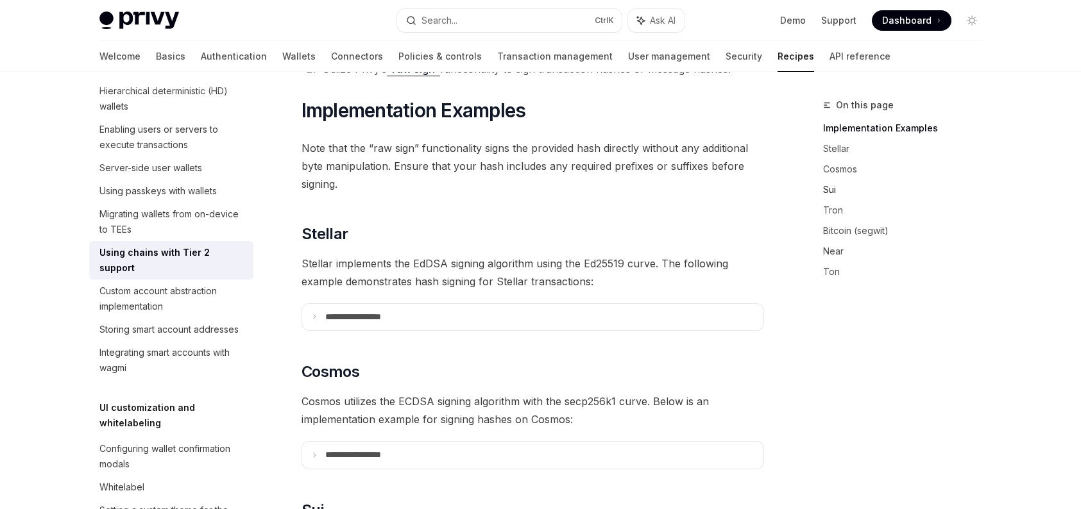
click at [846, 184] on link "Sui" at bounding box center [907, 190] width 169 height 21
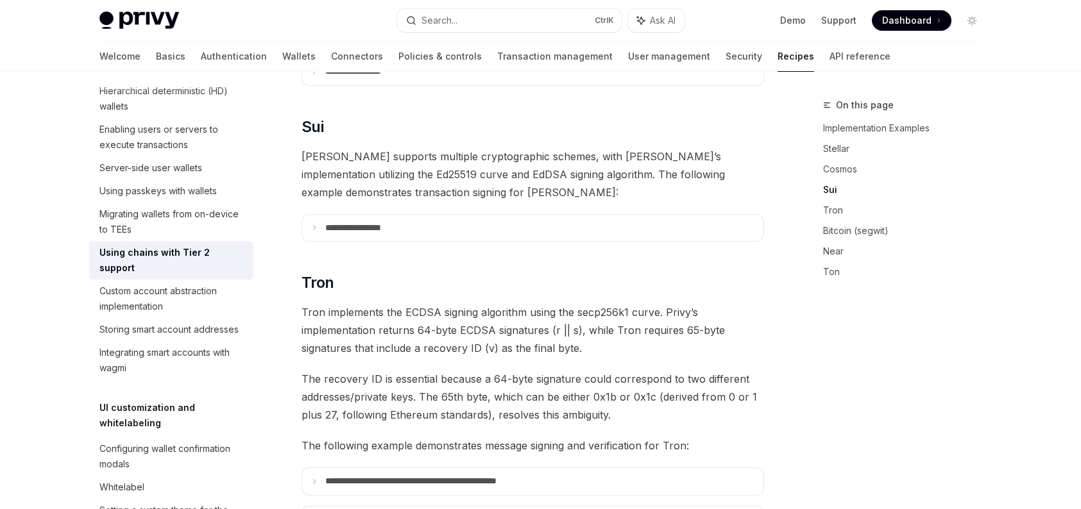
scroll to position [641, 0]
click at [364, 222] on p "**********" at bounding box center [368, 227] width 87 height 11
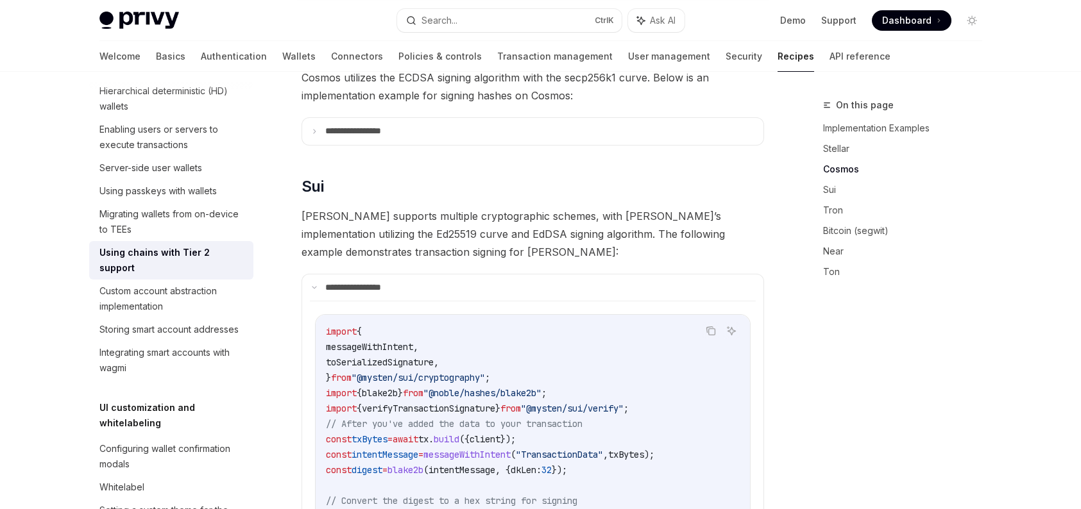
scroll to position [577, 0]
